Goal: Obtain resource: Download file/media

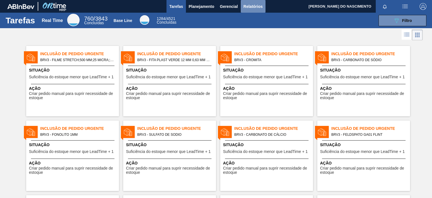
click at [255, 7] on span "Relatórios" at bounding box center [253, 6] width 19 height 7
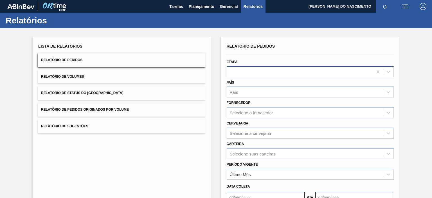
click at [263, 74] on div at bounding box center [300, 72] width 146 height 8
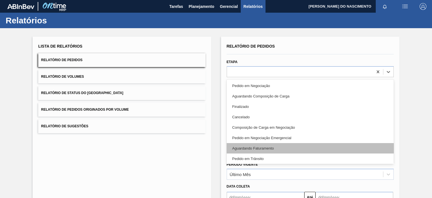
click at [242, 145] on div "Aguardando Faturamento" at bounding box center [310, 148] width 167 height 10
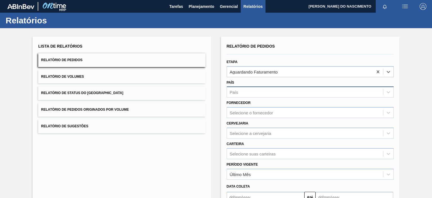
click at [245, 96] on div "País" at bounding box center [310, 91] width 167 height 11
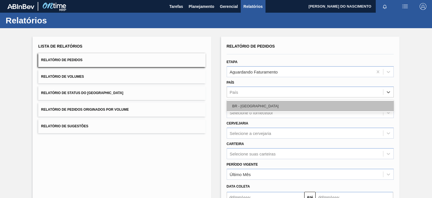
click at [238, 108] on div "BR - [GEOGRAPHIC_DATA]" at bounding box center [310, 106] width 167 height 10
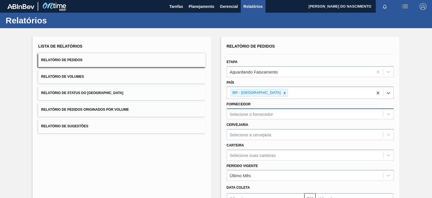
click at [238, 109] on div "Selecione o fornecedor" at bounding box center [310, 113] width 167 height 11
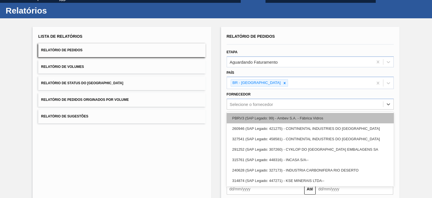
click at [240, 117] on div "PBRV3 (SAP Legado: 99) - Ambev S.A. - Fábrica Vidros" at bounding box center [310, 118] width 167 height 10
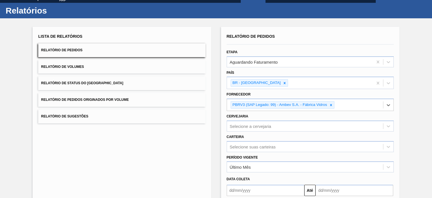
scroll to position [64, 0]
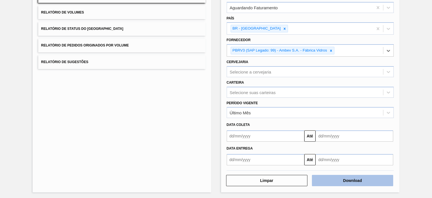
click at [336, 180] on button "Download" at bounding box center [352, 180] width 81 height 11
